Goal: Use online tool/utility: Use online tool/utility

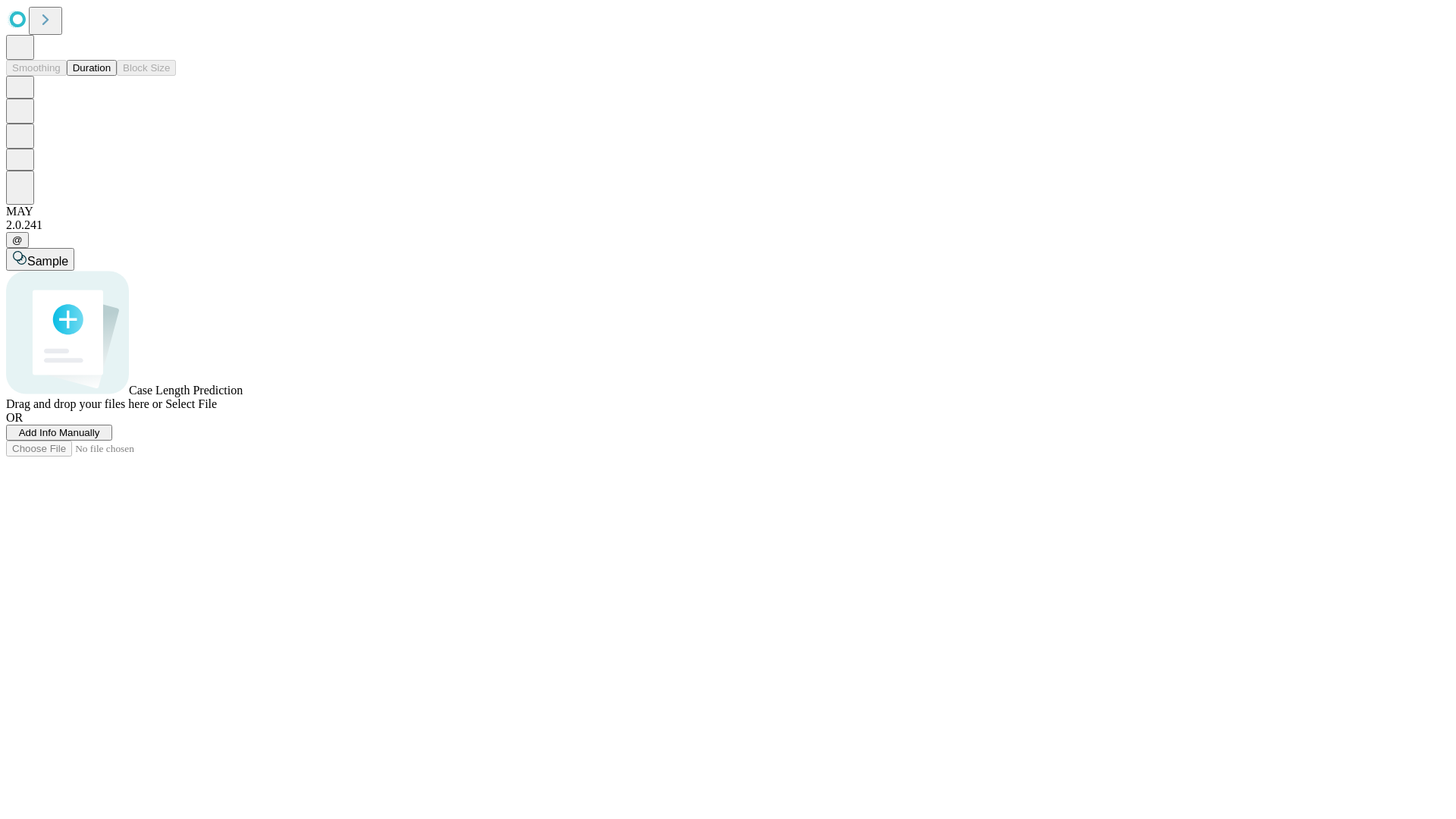
click at [110, 76] on button "Duration" at bounding box center [92, 68] width 50 height 16
click at [217, 410] on span "Select File" at bounding box center [191, 404] width 52 height 13
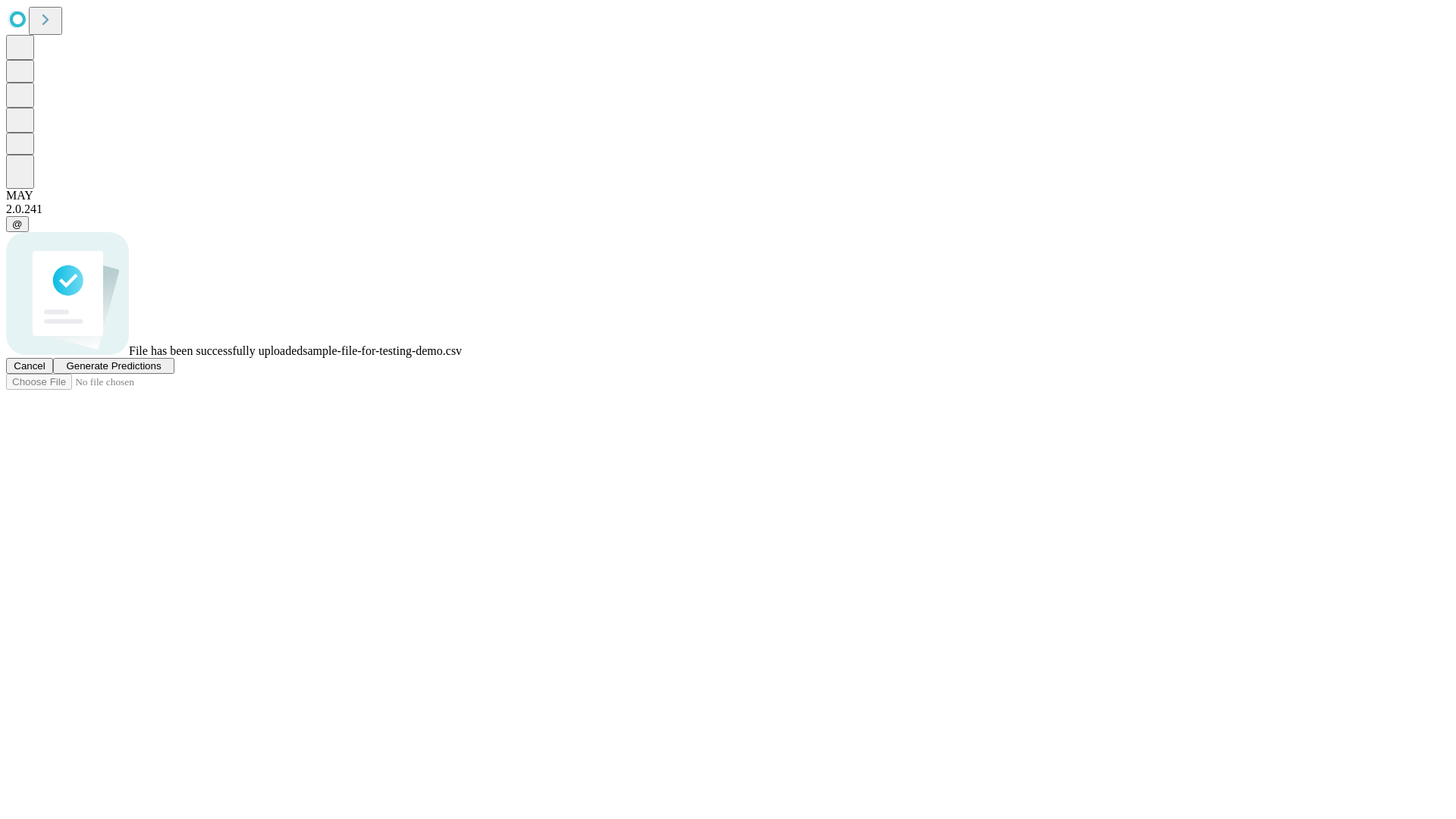
click at [160, 372] on span "Generate Predictions" at bounding box center [113, 365] width 95 height 11
